Goal: Check status: Check status

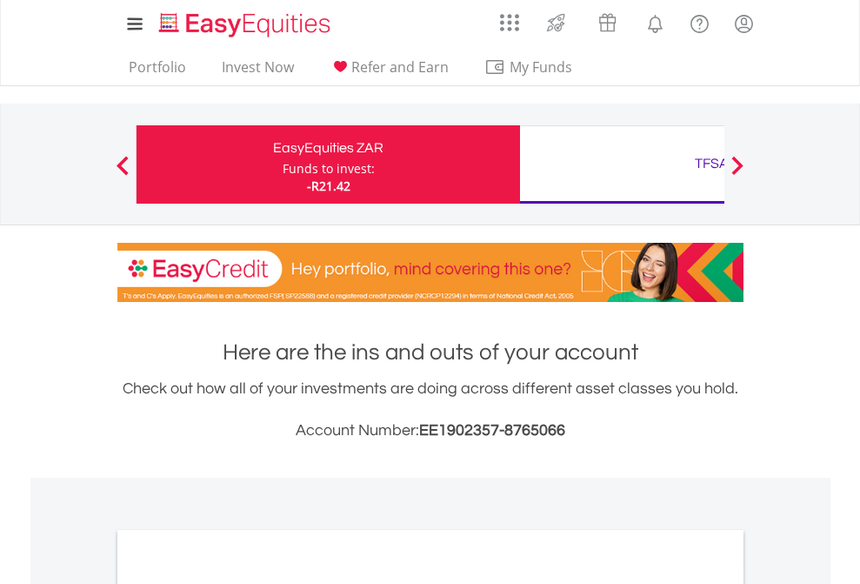
click at [283, 164] on div "Funds to invest:" at bounding box center [329, 168] width 92 height 17
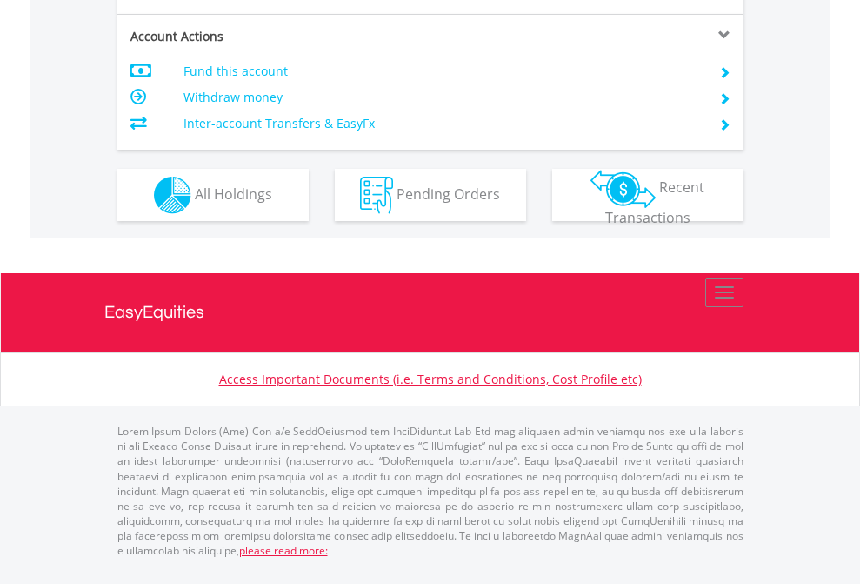
scroll to position [1668, 0]
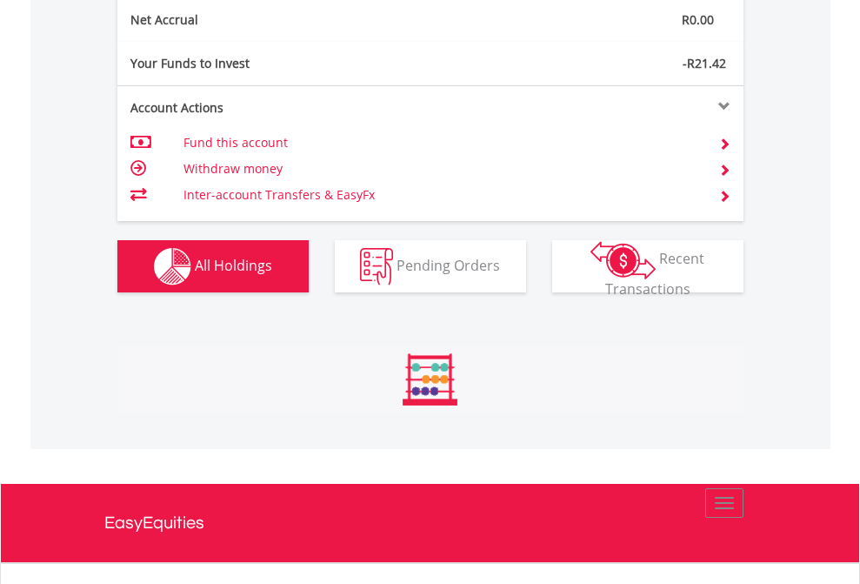
scroll to position [167, 273]
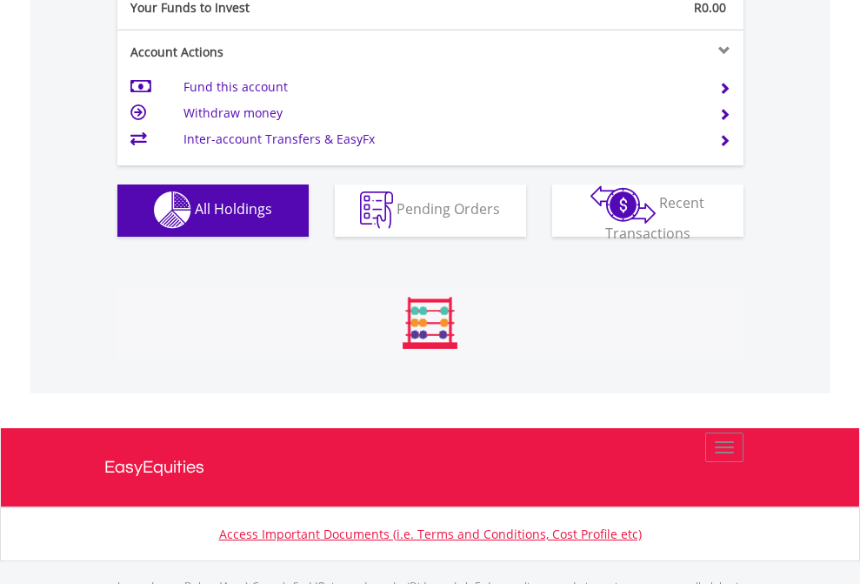
scroll to position [1723, 0]
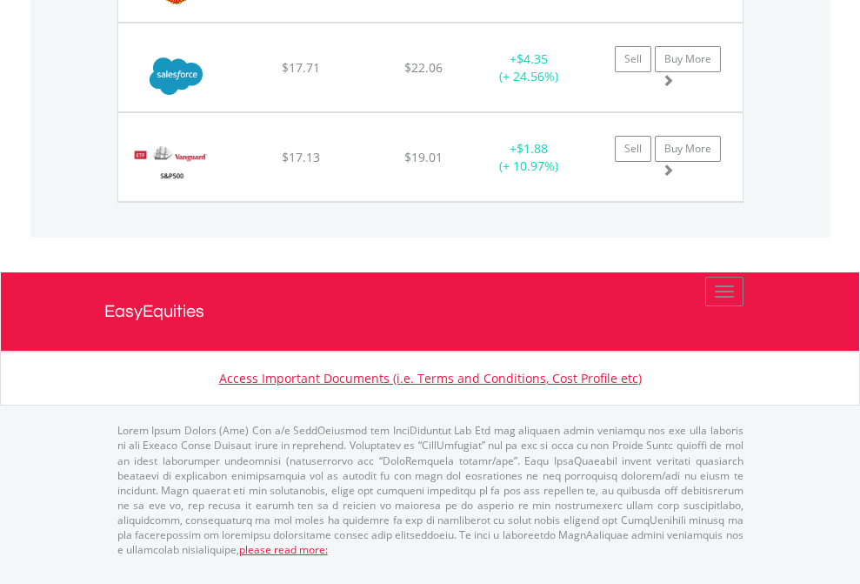
scroll to position [167, 273]
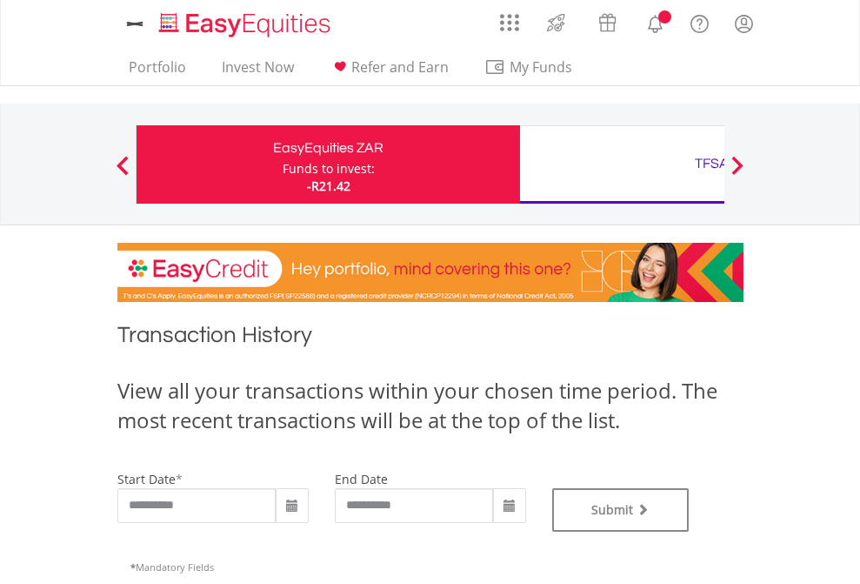
type input "**********"
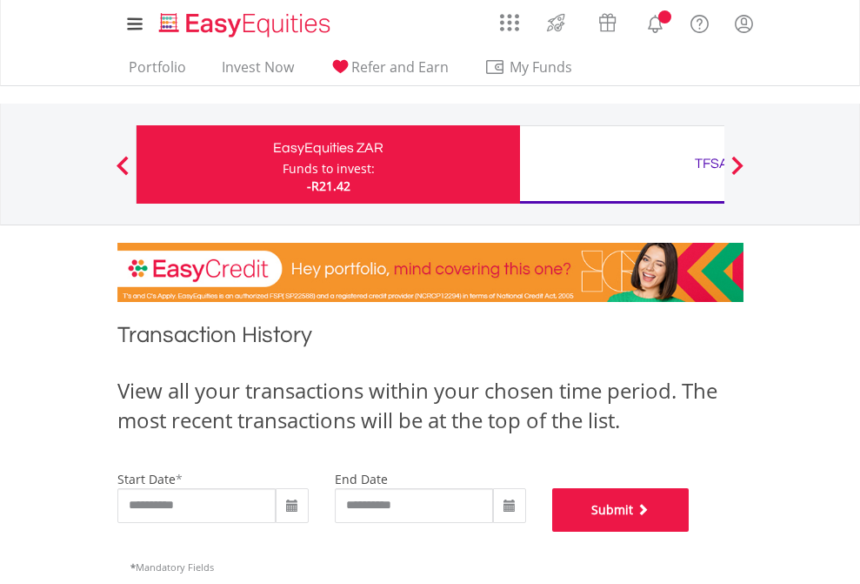
click at [690, 532] on button "Submit" at bounding box center [620, 509] width 137 height 43
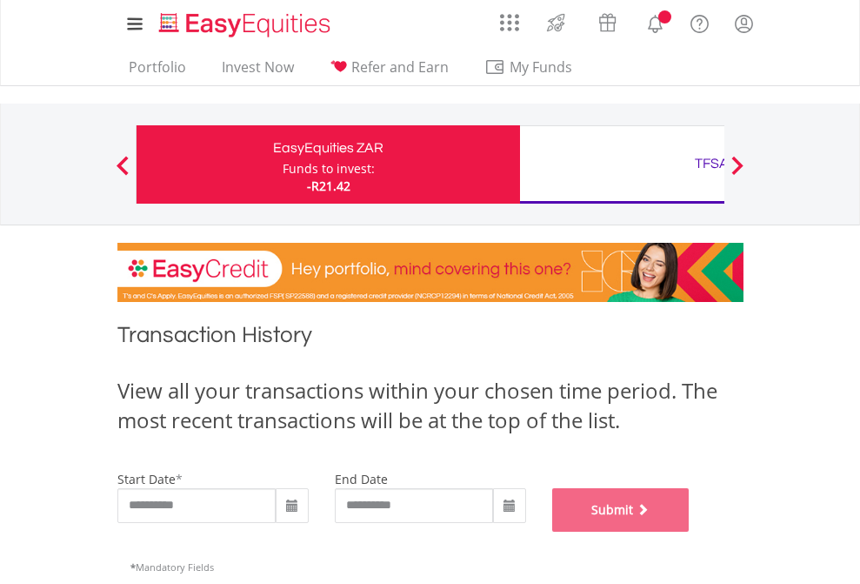
scroll to position [706, 0]
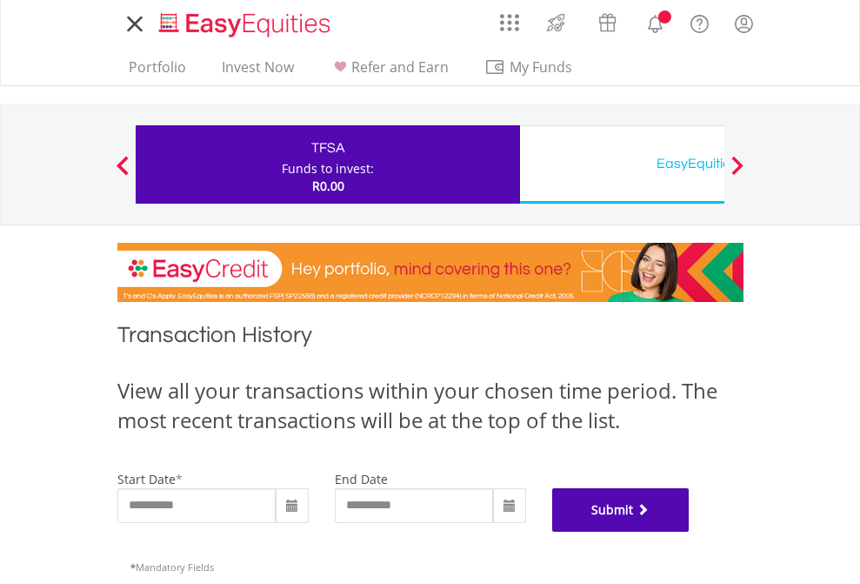
click at [690, 532] on button "Submit" at bounding box center [620, 509] width 137 height 43
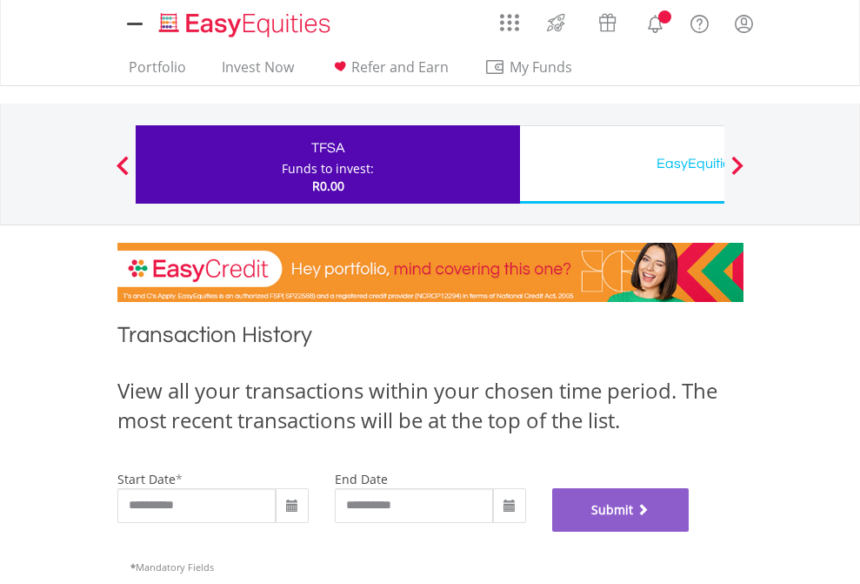
scroll to position [706, 0]
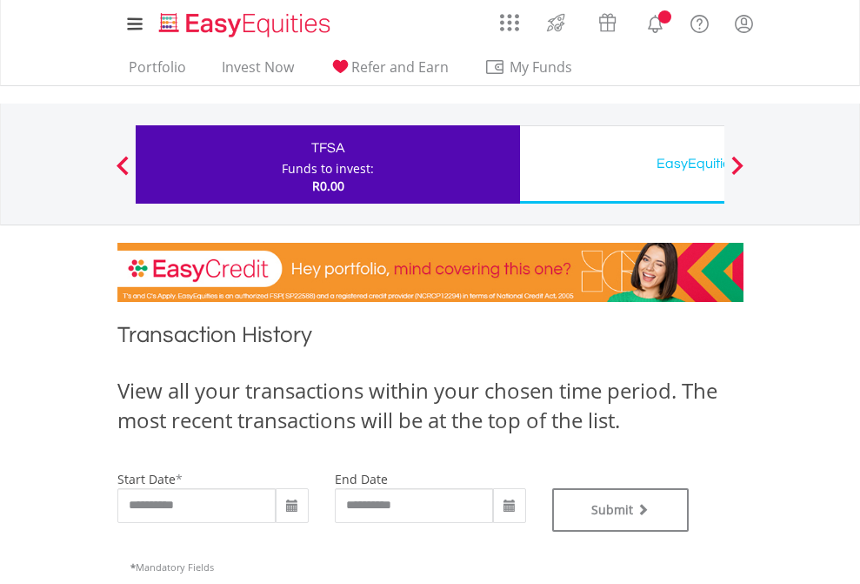
click at [622, 164] on div "EasyEquities USD" at bounding box center [712, 163] width 363 height 24
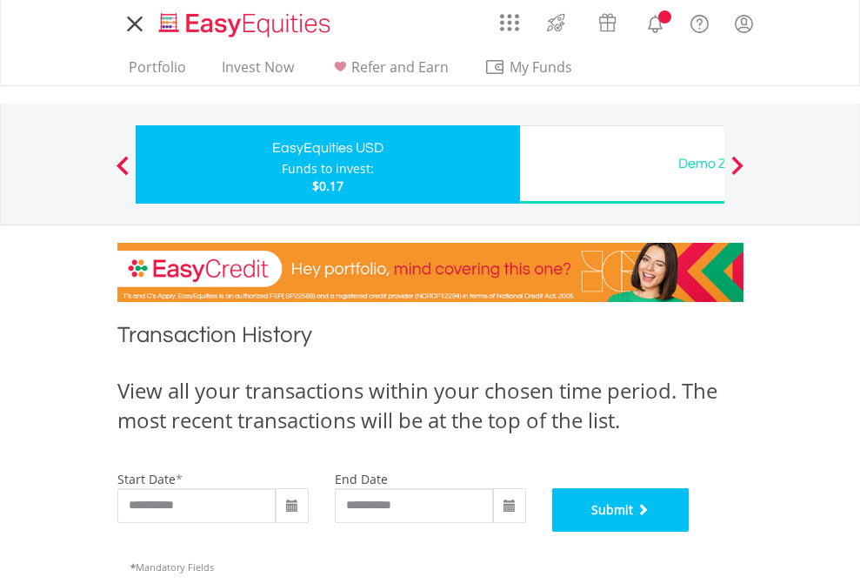
click at [690, 532] on button "Submit" at bounding box center [620, 509] width 137 height 43
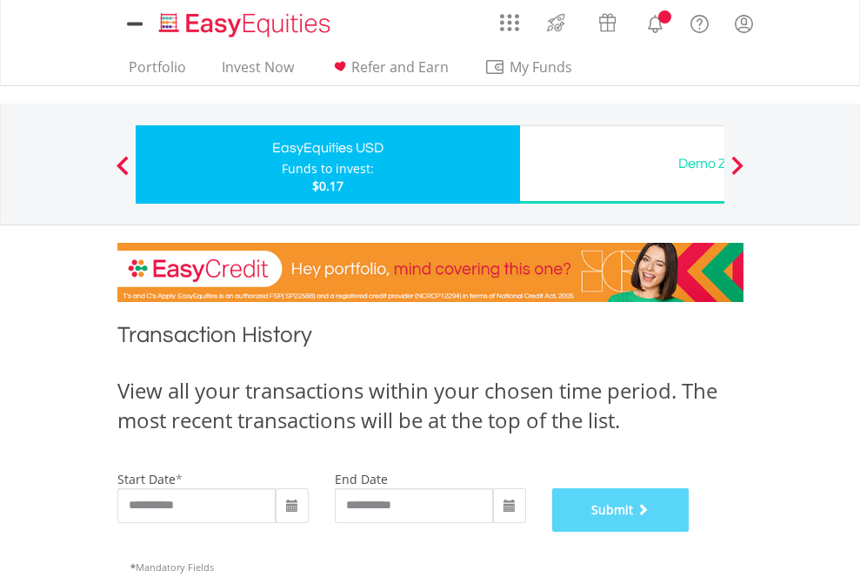
scroll to position [706, 0]
